Goal: Find specific page/section: Find specific page/section

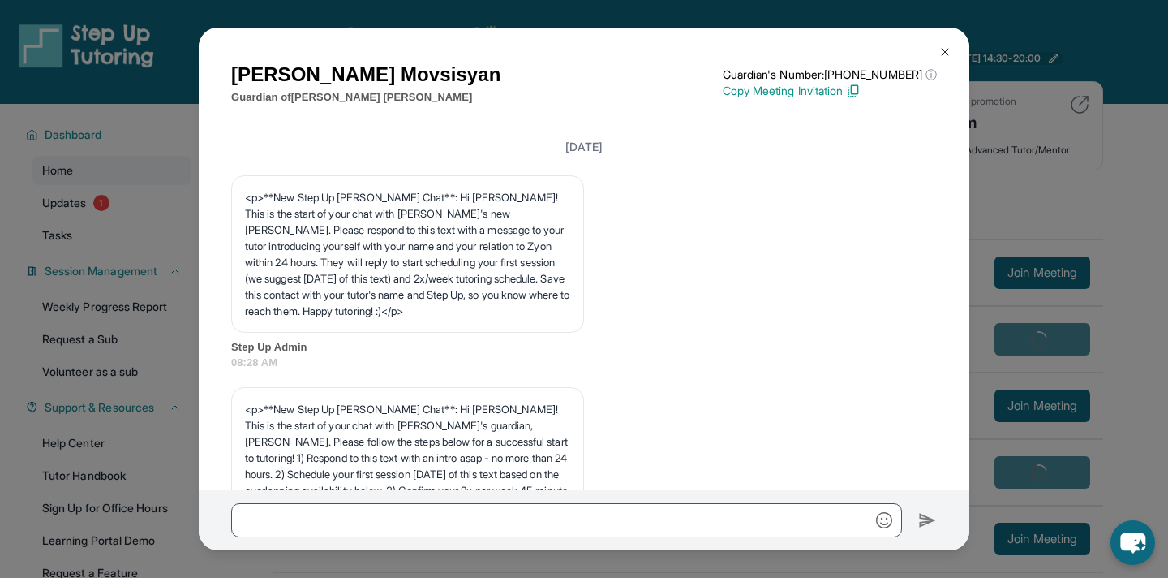
click at [1139, 244] on div "[PERSON_NAME] Guardian of [PERSON_NAME] Guardian's Number: [PHONE_NUMBER] ⓘ Thi…" at bounding box center [584, 289] width 1168 height 578
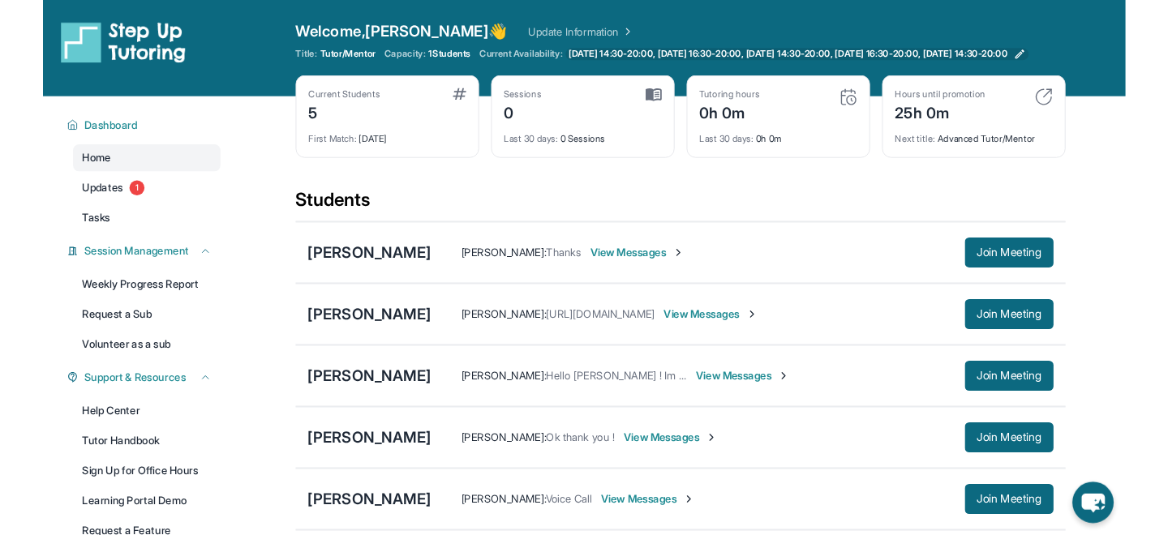
scroll to position [318, 0]
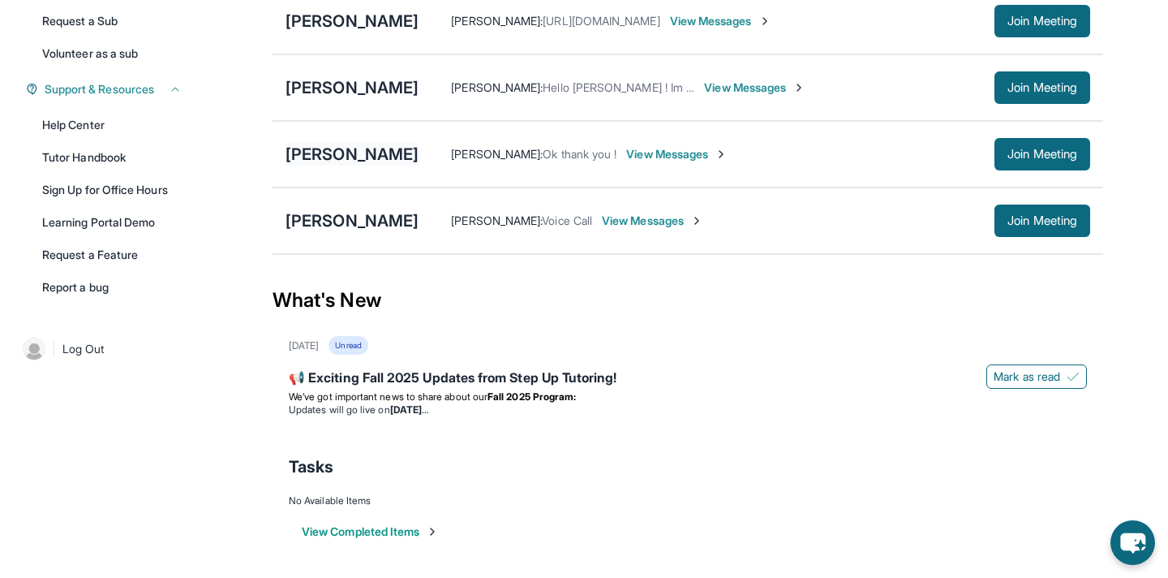
click at [326, 158] on div "[PERSON_NAME]" at bounding box center [352, 154] width 133 height 23
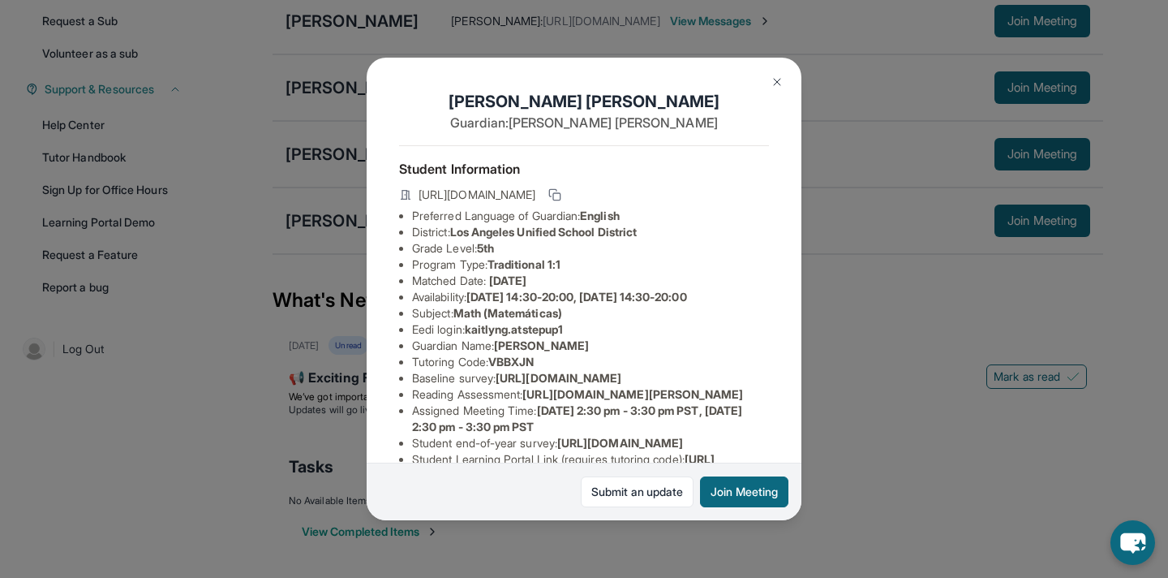
click at [776, 80] on img at bounding box center [777, 81] width 13 height 13
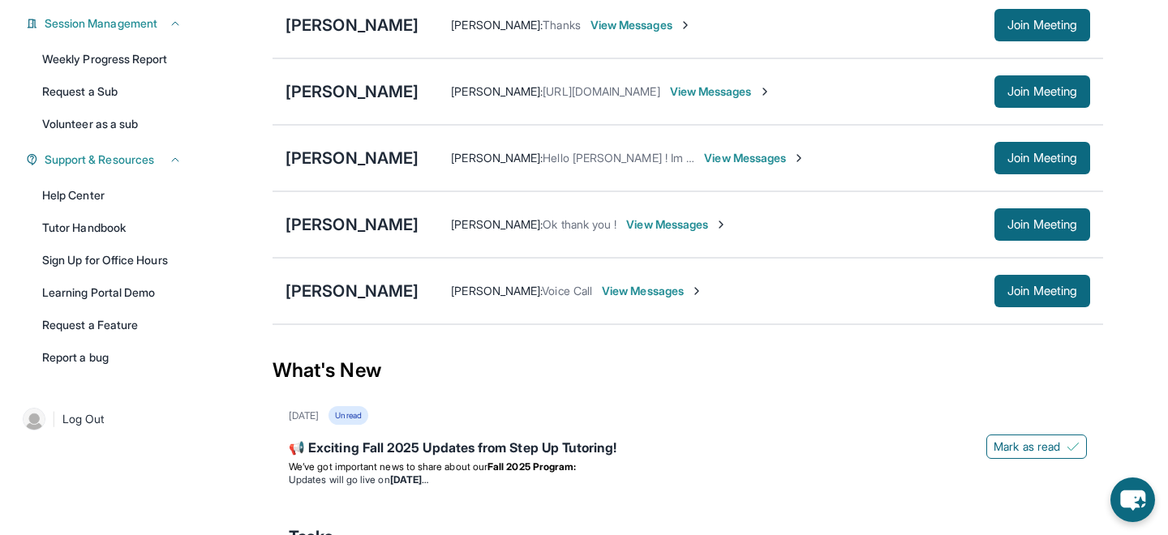
scroll to position [246, 0]
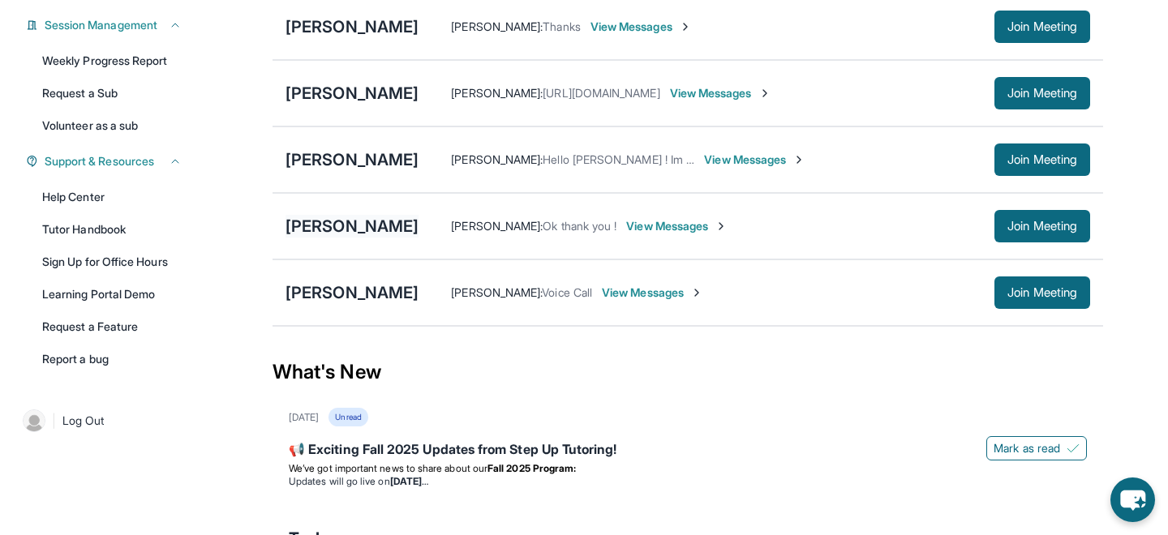
click at [374, 238] on div "[PERSON_NAME]" at bounding box center [352, 226] width 133 height 23
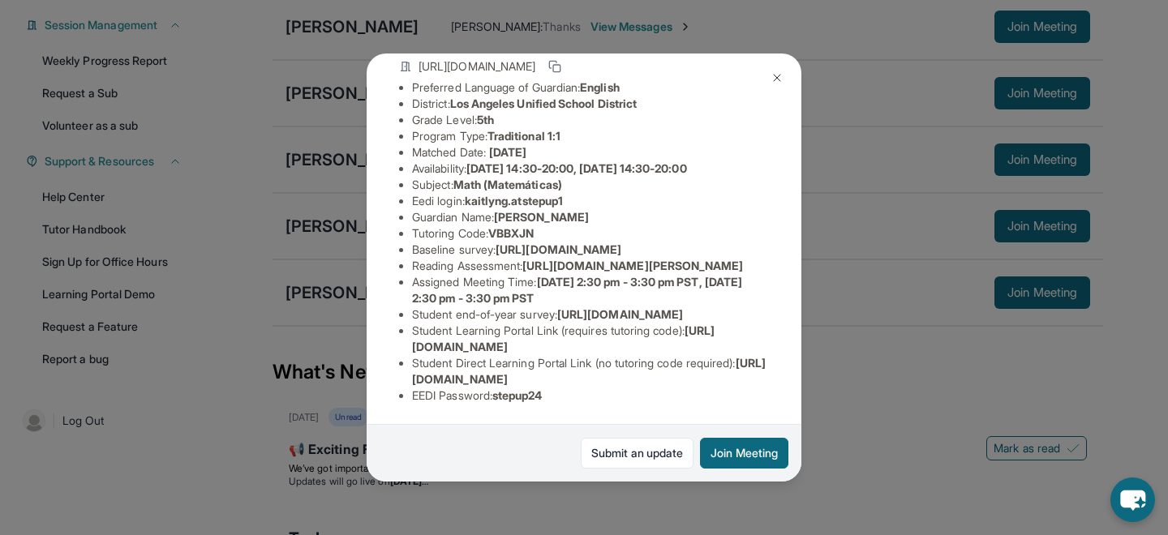
scroll to position [270, 0]
click at [505, 243] on span "https://airtable.com/apprlfn8WjpjBUn2G/shrK0QR6AaNyG5psY?prefill_Type%20of%20Fo…" at bounding box center [559, 250] width 126 height 14
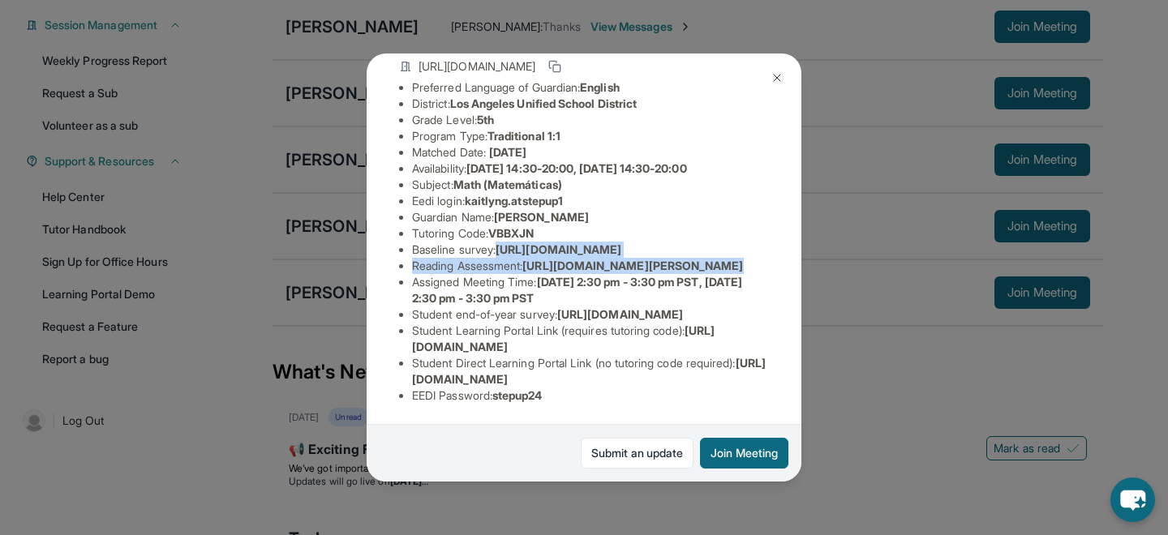
drag, startPoint x: 413, startPoint y: 119, endPoint x: 760, endPoint y: 162, distance: 349.9
click at [763, 162] on ul "Preferred Language of Guardian: English District: Los Angeles Unified School Di…" at bounding box center [584, 242] width 370 height 325
copy ul "https://airtable.com/apprlfn8WjpjBUn2G/shrK0QR6AaNyG5psY?prefill_Type%20of%20Fo…"
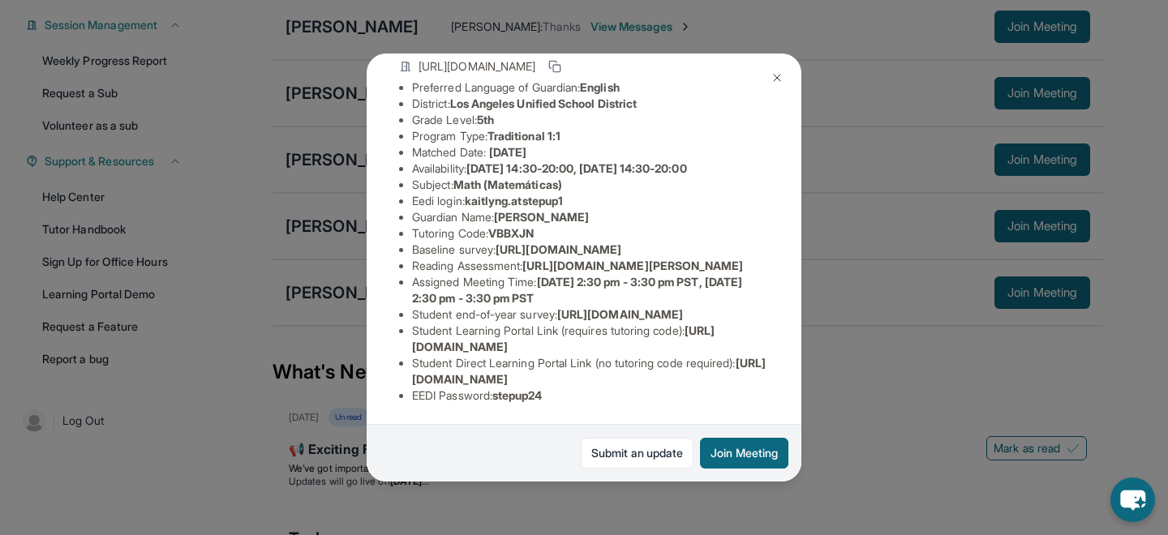
click at [402, 233] on ul "Preferred Language of Guardian: English District: Los Angeles Unified School Di…" at bounding box center [584, 242] width 370 height 325
